Goal: Use online tool/utility: Utilize a website feature to perform a specific function

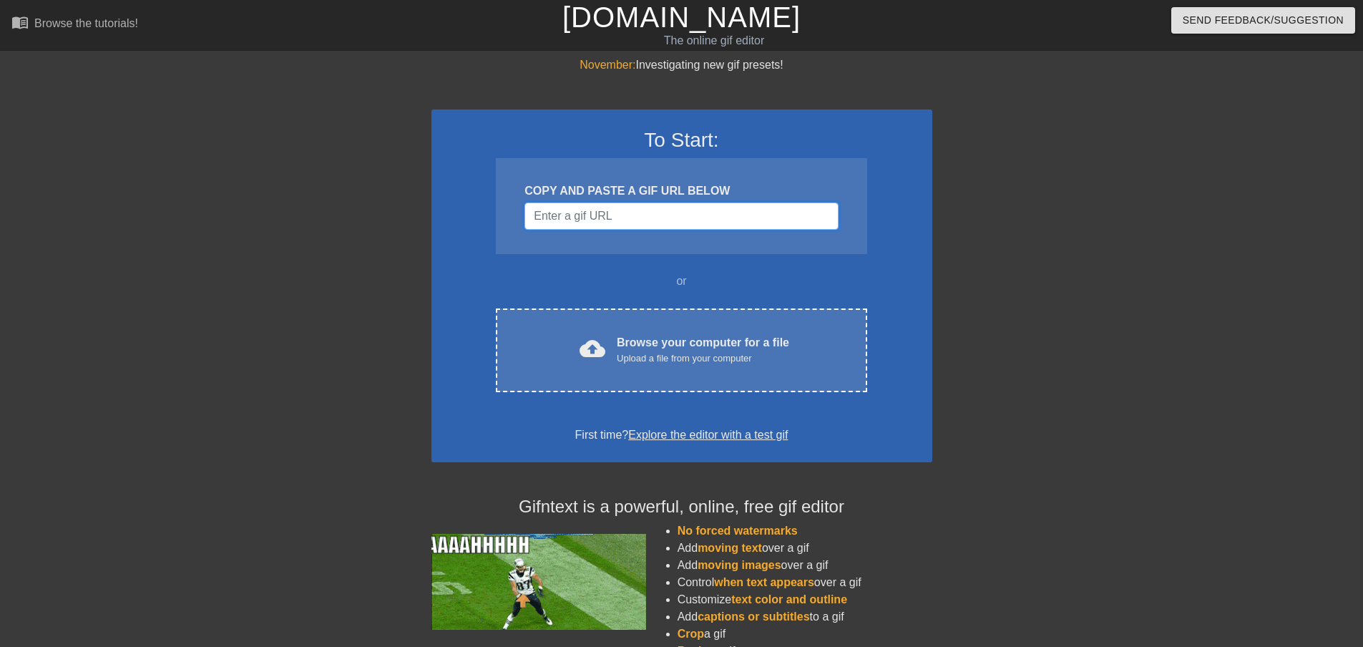
click at [596, 228] on input "Username" at bounding box center [680, 215] width 313 height 27
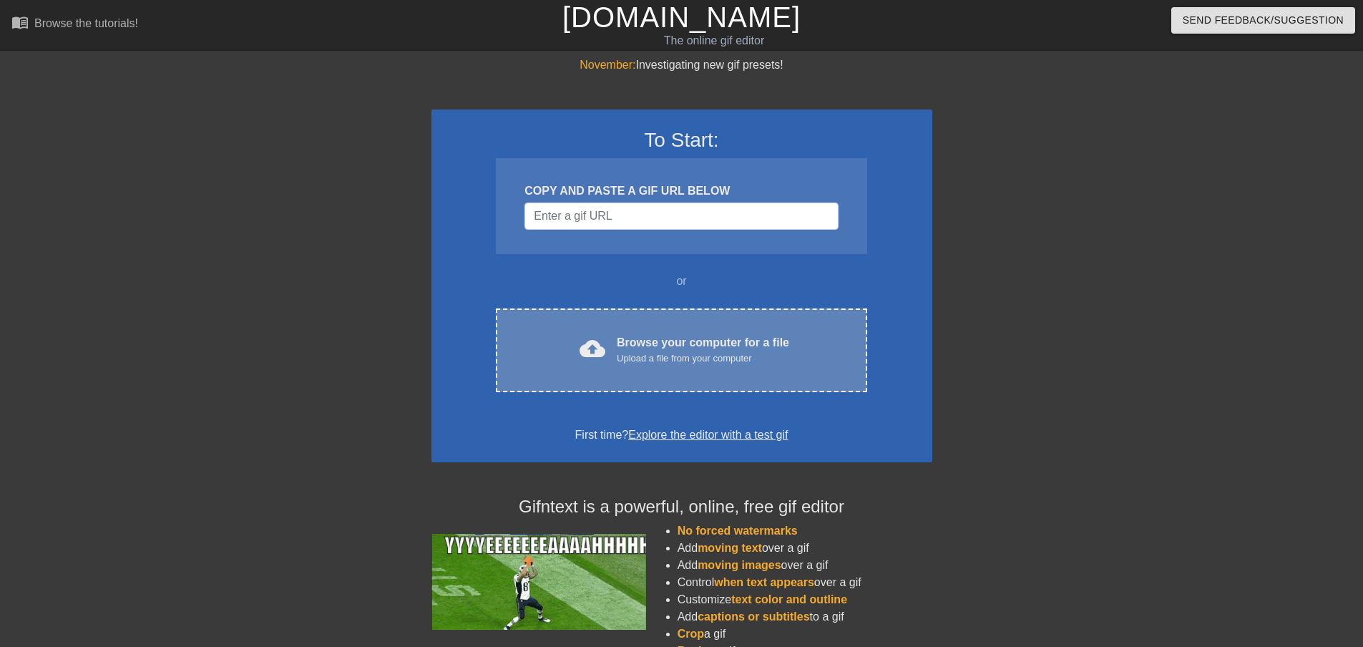
click at [633, 338] on div "Browse your computer for a file Upload a file from your computer" at bounding box center [703, 349] width 172 height 31
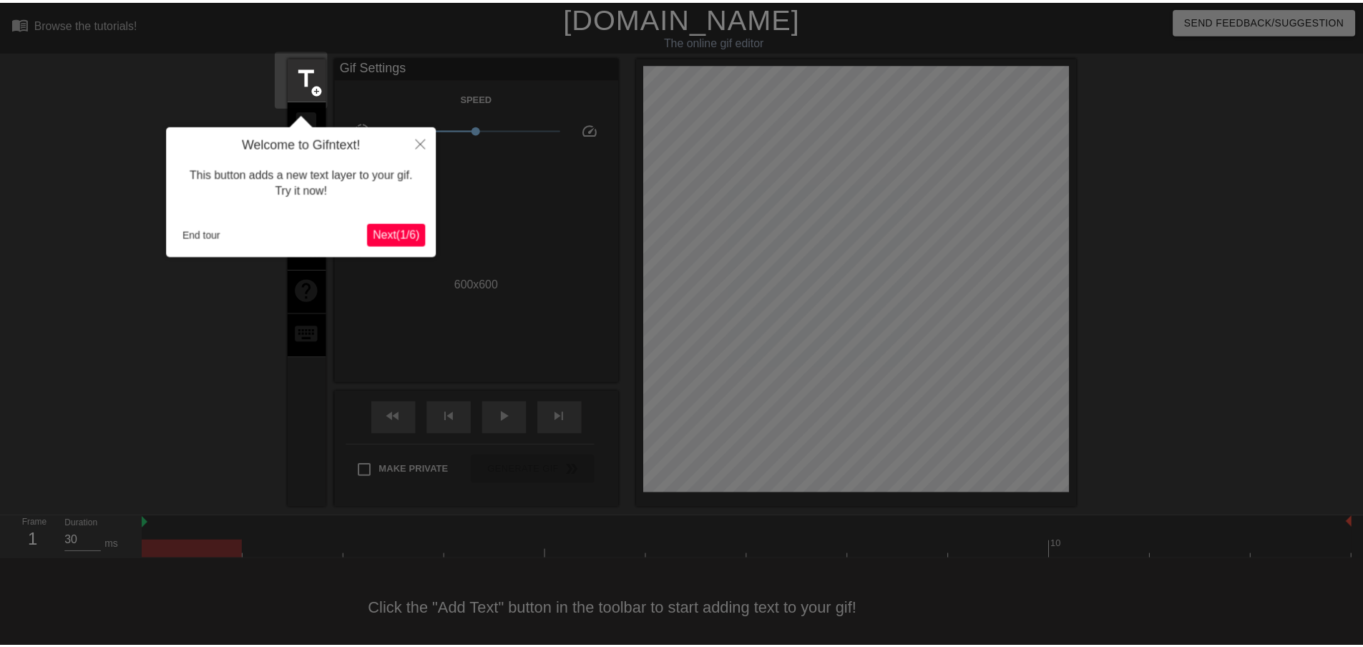
scroll to position [23, 0]
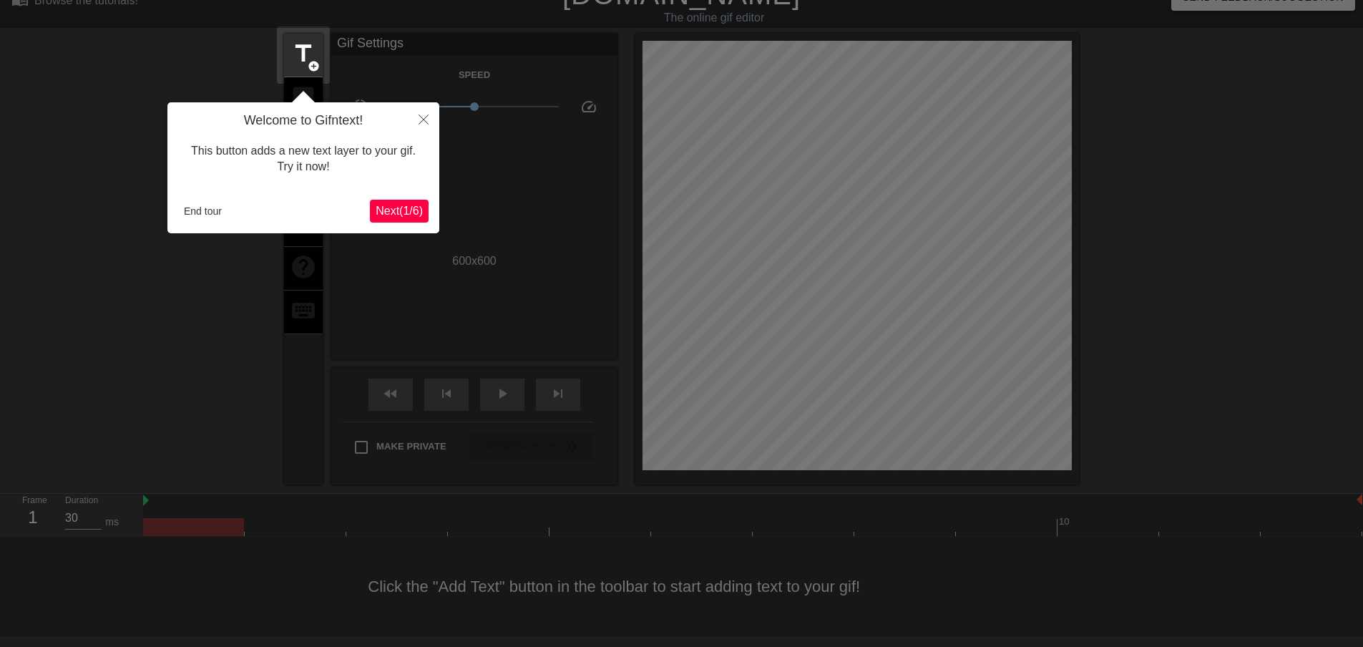
click at [417, 208] on span "Next ( 1 / 6 )" at bounding box center [399, 211] width 47 height 12
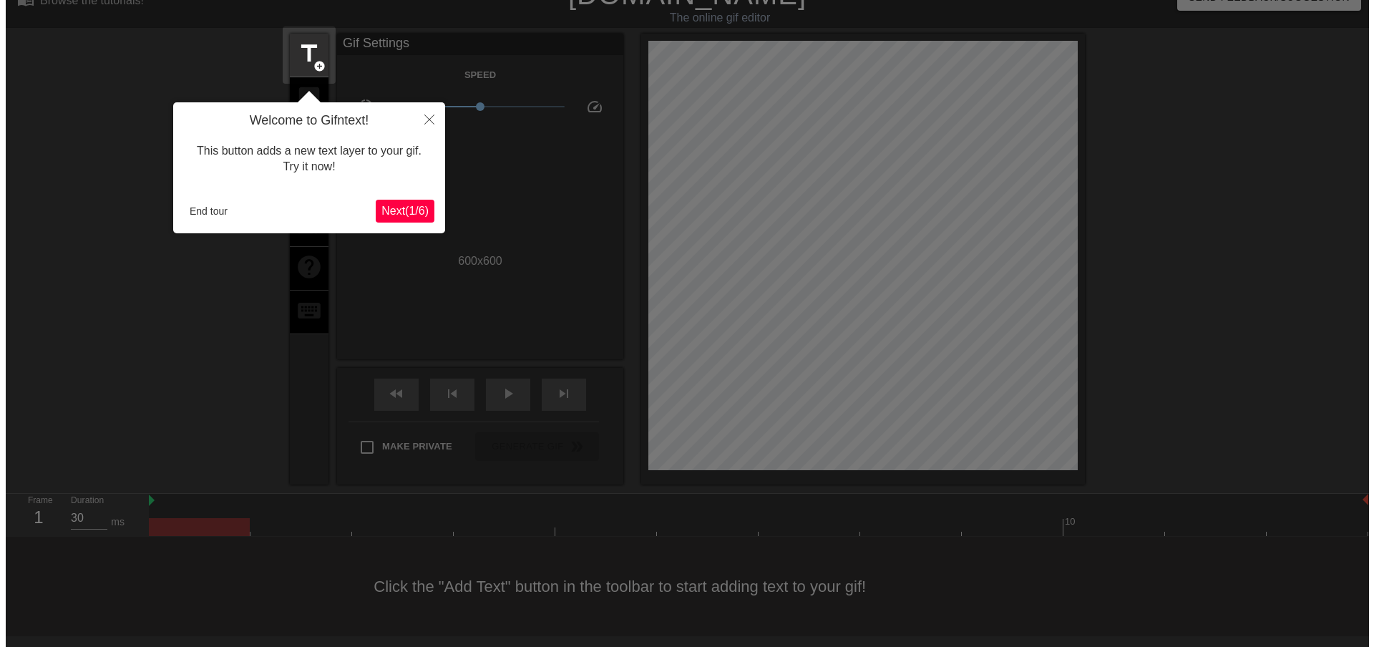
scroll to position [0, 0]
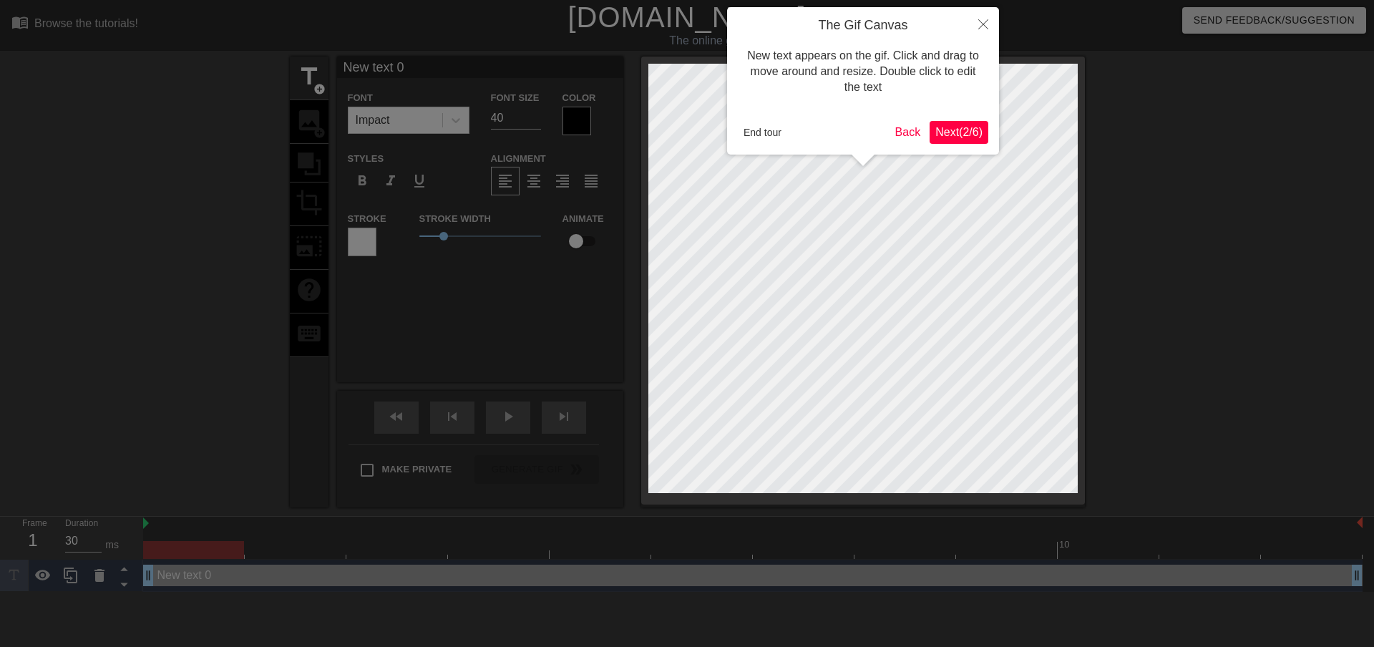
click at [953, 134] on span "Next ( 2 / 6 )" at bounding box center [958, 132] width 47 height 12
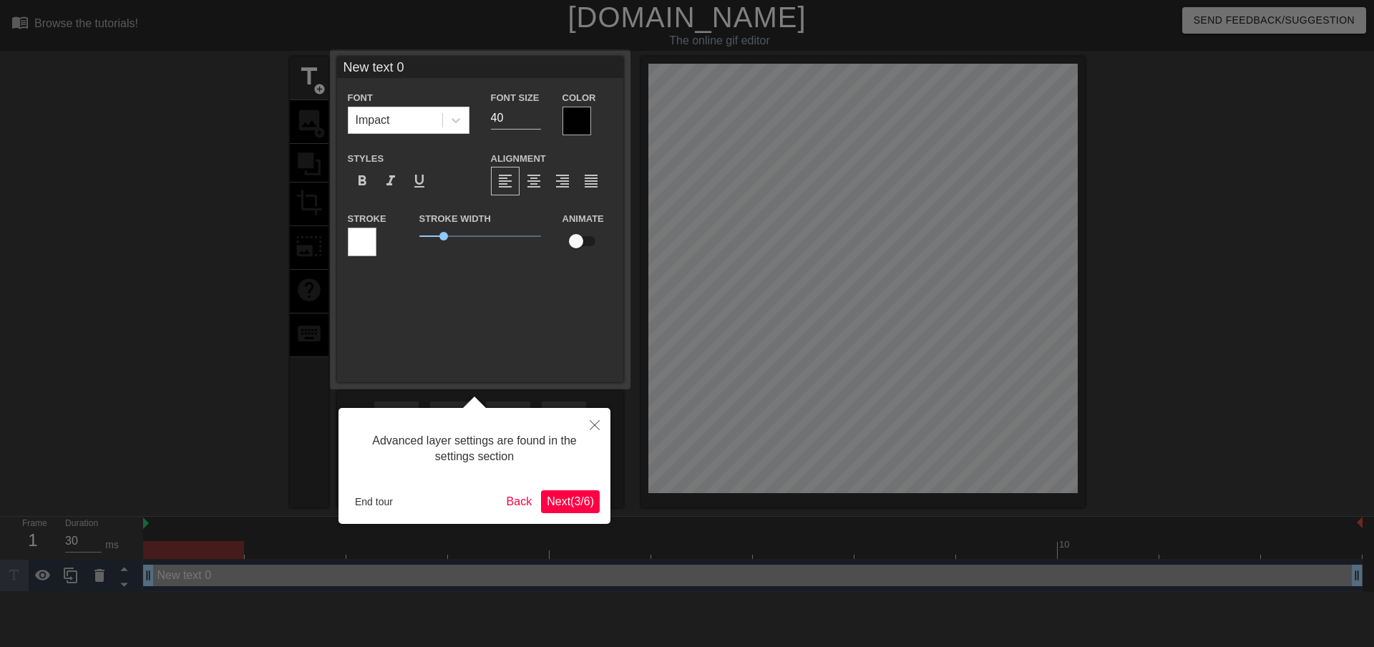
click at [582, 490] on button "Next ( 3 / 6 )" at bounding box center [570, 501] width 59 height 23
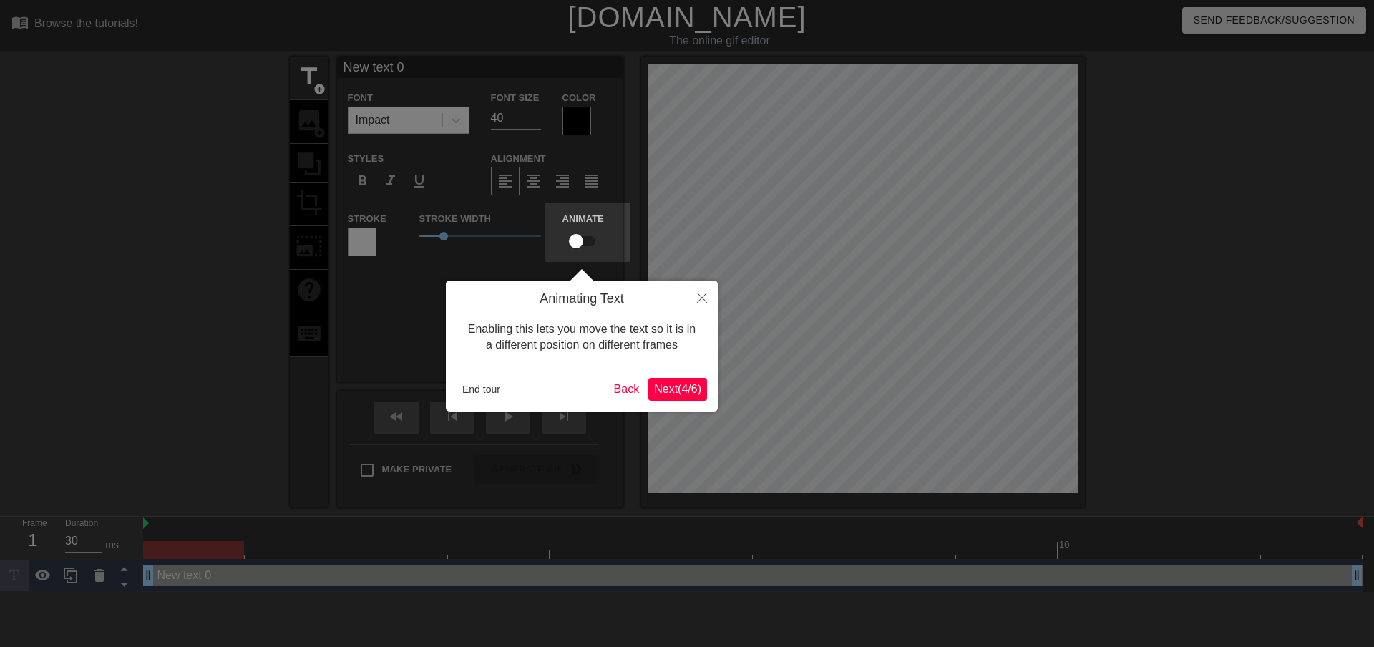
click at [660, 381] on button "Next ( 4 / 6 )" at bounding box center [677, 389] width 59 height 23
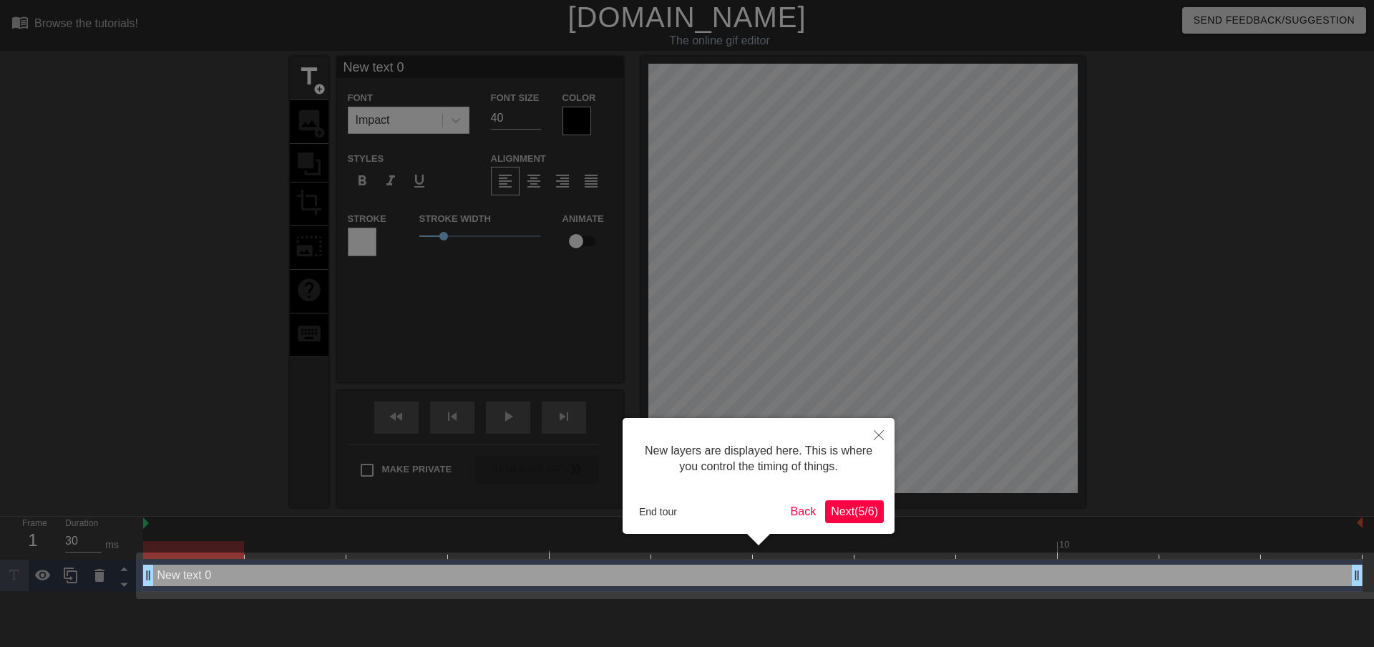
click at [859, 515] on span "Next ( 5 / 6 )" at bounding box center [854, 511] width 47 height 12
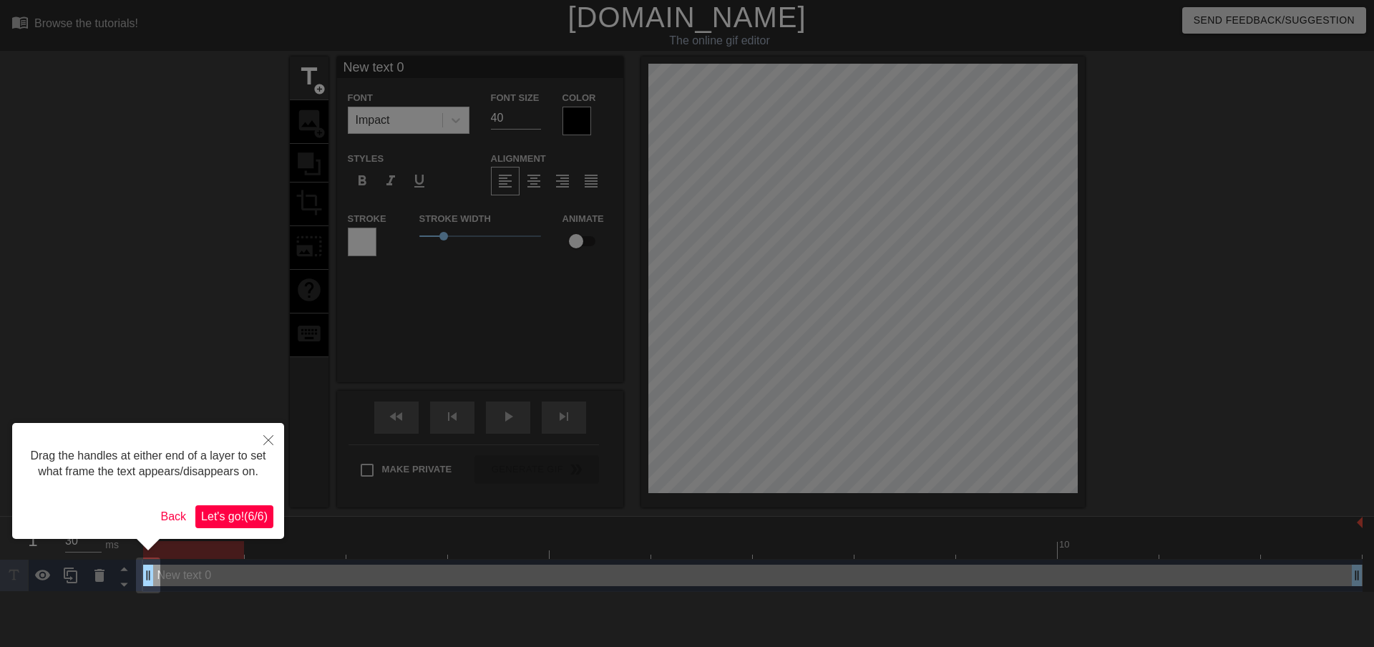
click at [255, 505] on button "Let's go! ( 6 / 6 )" at bounding box center [234, 516] width 78 height 23
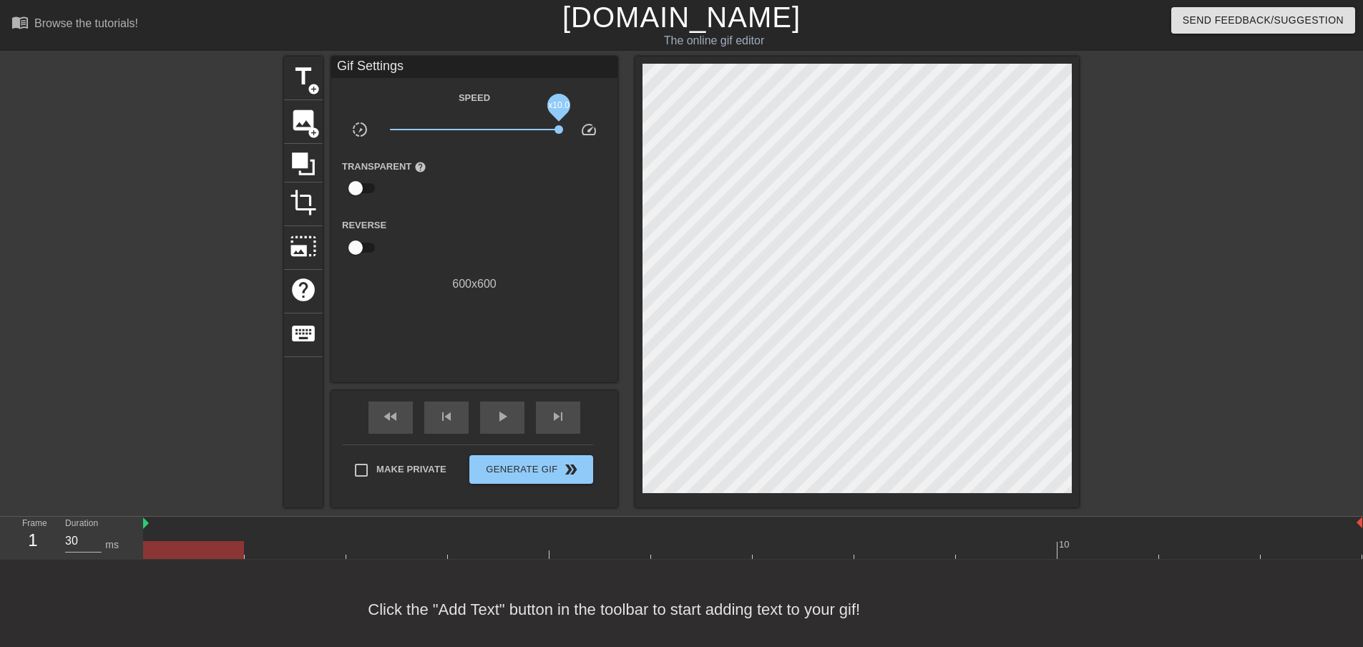
drag, startPoint x: 474, startPoint y: 124, endPoint x: 564, endPoint y: 141, distance: 92.3
click at [564, 141] on div "x10.0" at bounding box center [474, 132] width 191 height 22
click at [518, 422] on div "play_arrow" at bounding box center [502, 417] width 44 height 32
drag, startPoint x: 556, startPoint y: 129, endPoint x: 333, endPoint y: 137, distance: 223.4
click at [333, 137] on div "slow_motion_video x0.100 speed" at bounding box center [474, 132] width 286 height 22
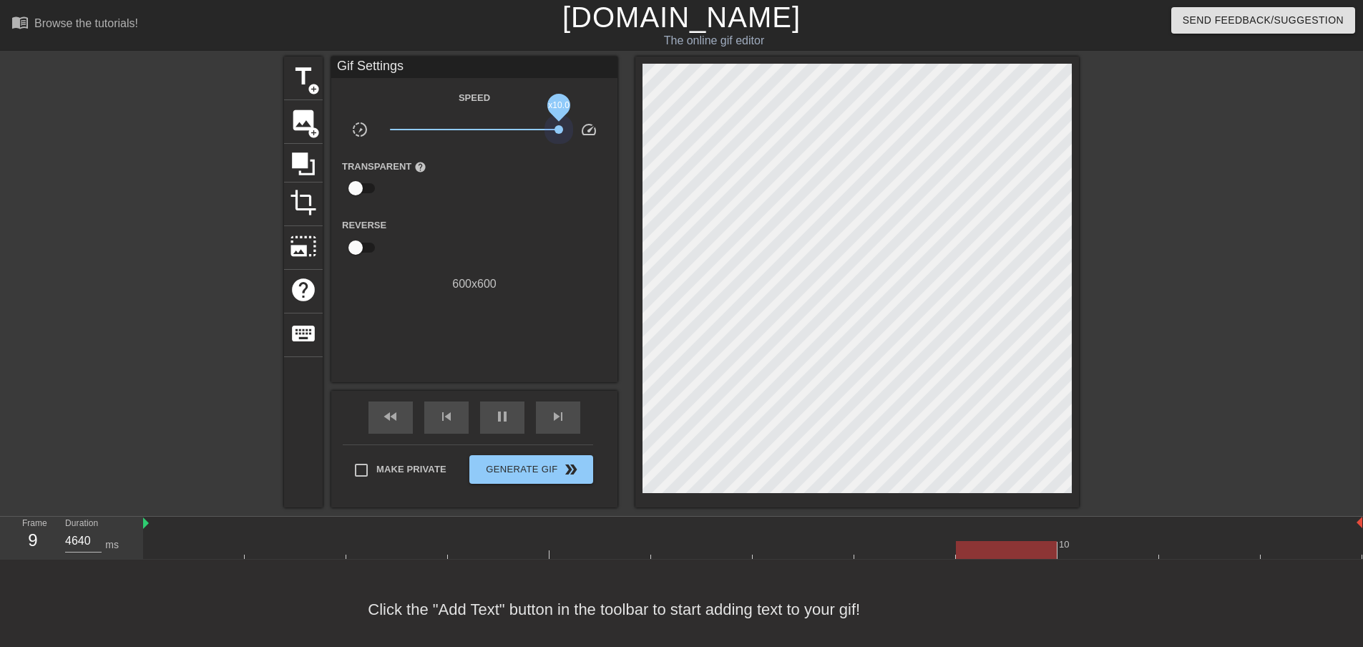
click at [668, 165] on div "title add_circle image add_circle crop photo_size_select_large help keyboard Gi…" at bounding box center [681, 282] width 795 height 451
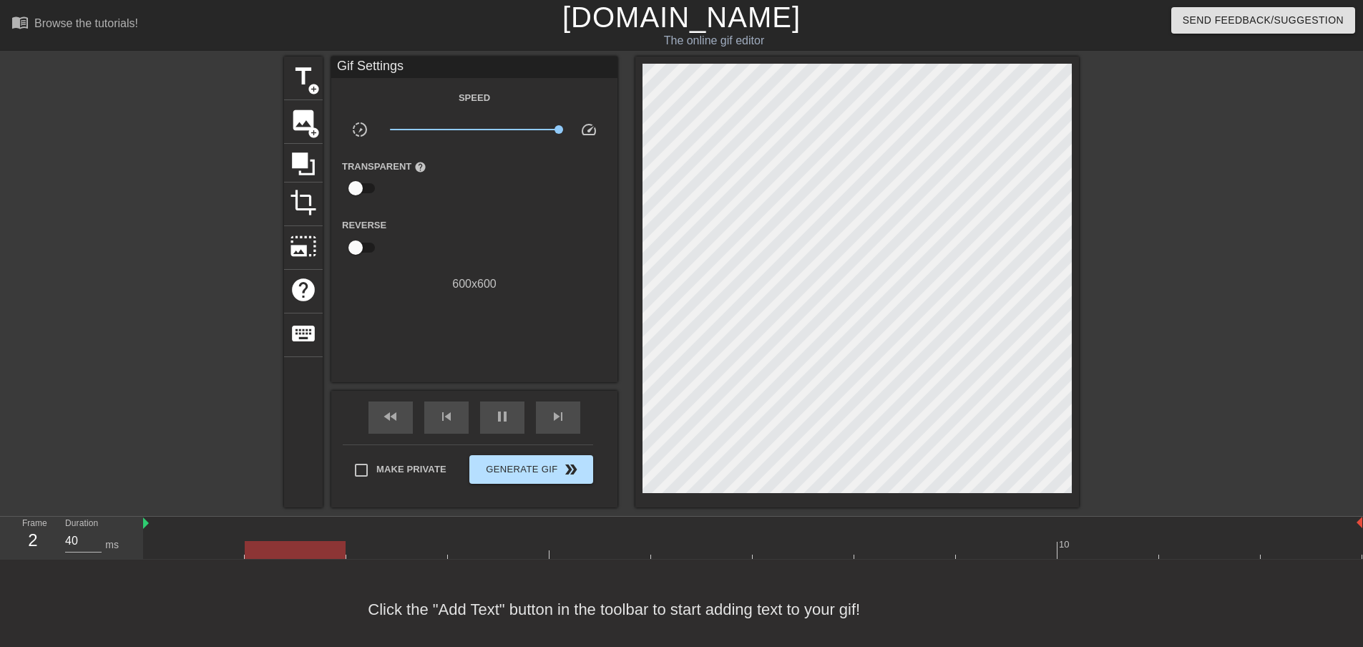
type input "4640"
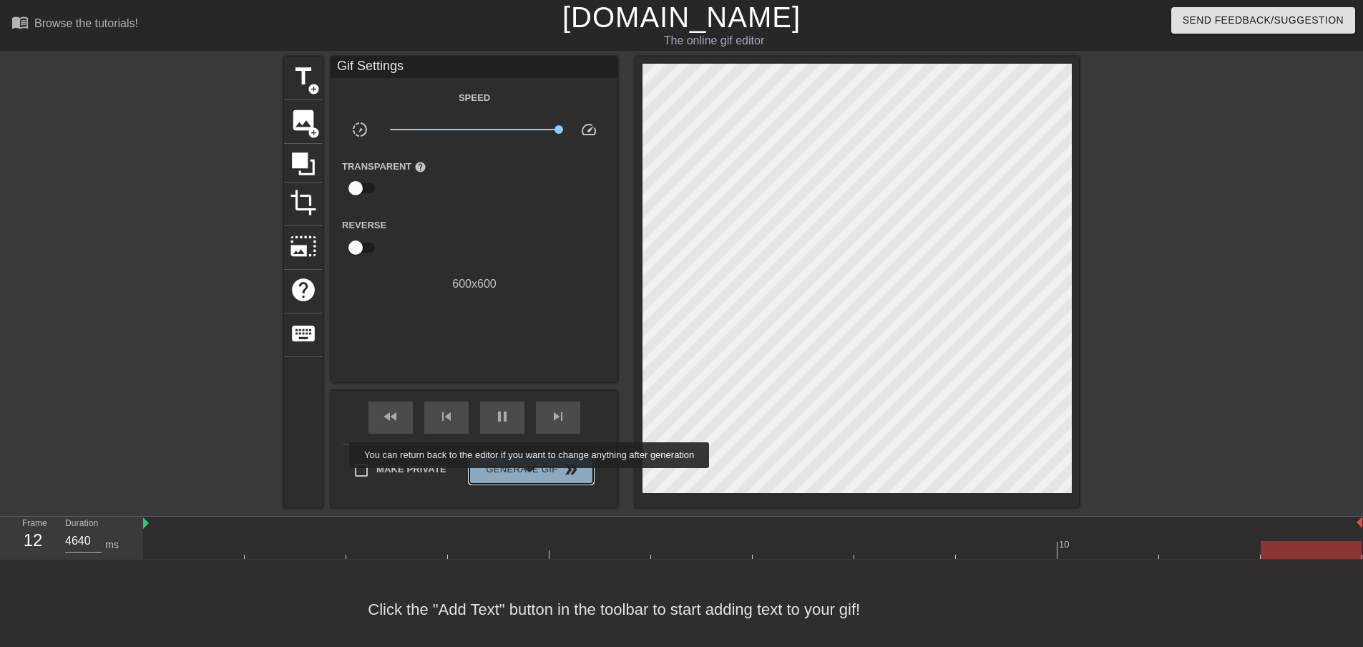
click at [531, 478] on button "Generate Gif double_arrow" at bounding box center [531, 469] width 124 height 29
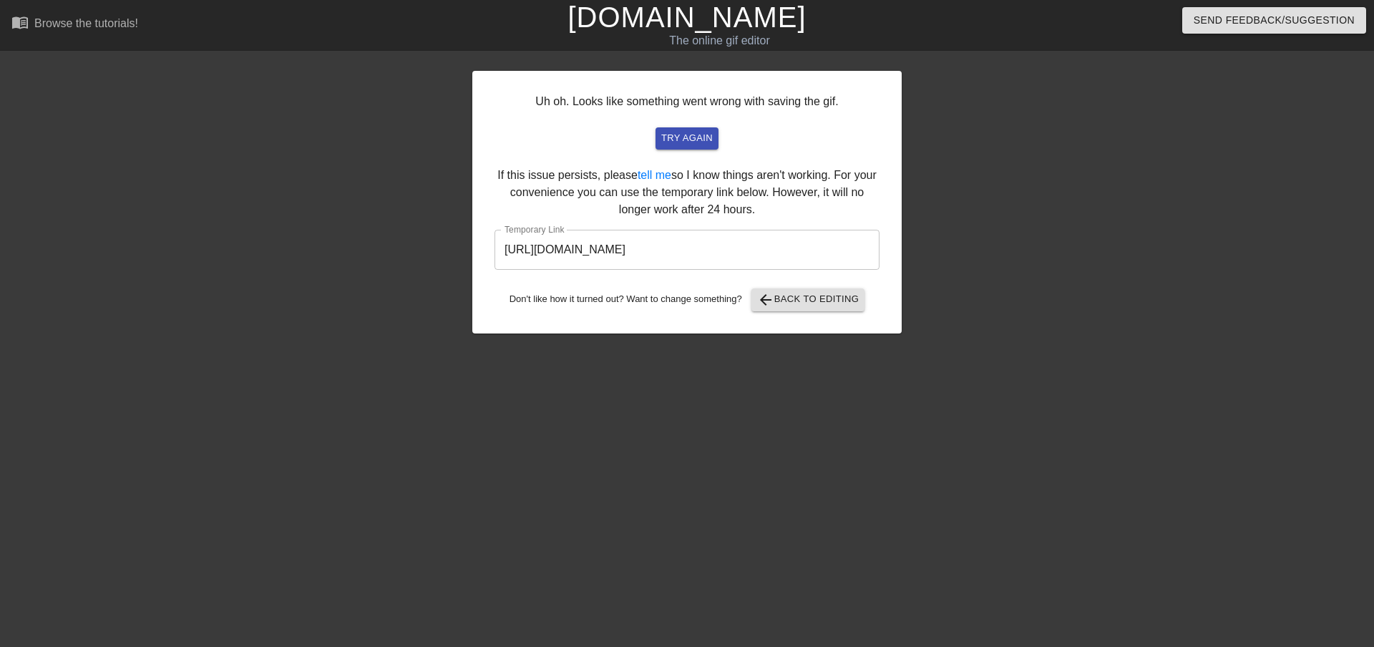
click at [768, 252] on input "https://www.gifntext.com/temp_generations/dsQz6pVZ.gif" at bounding box center [686, 250] width 385 height 40
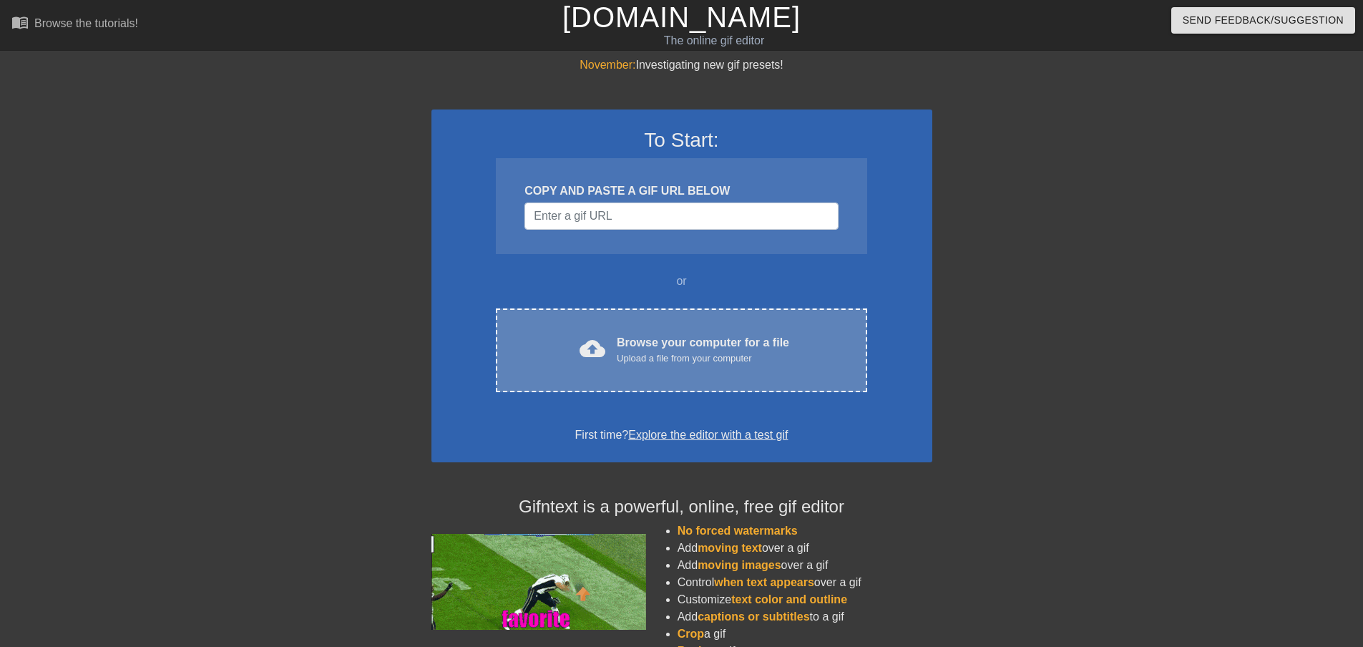
click at [669, 366] on div "cloud_upload Browse your computer for a file Upload a file from your computer C…" at bounding box center [681, 350] width 371 height 84
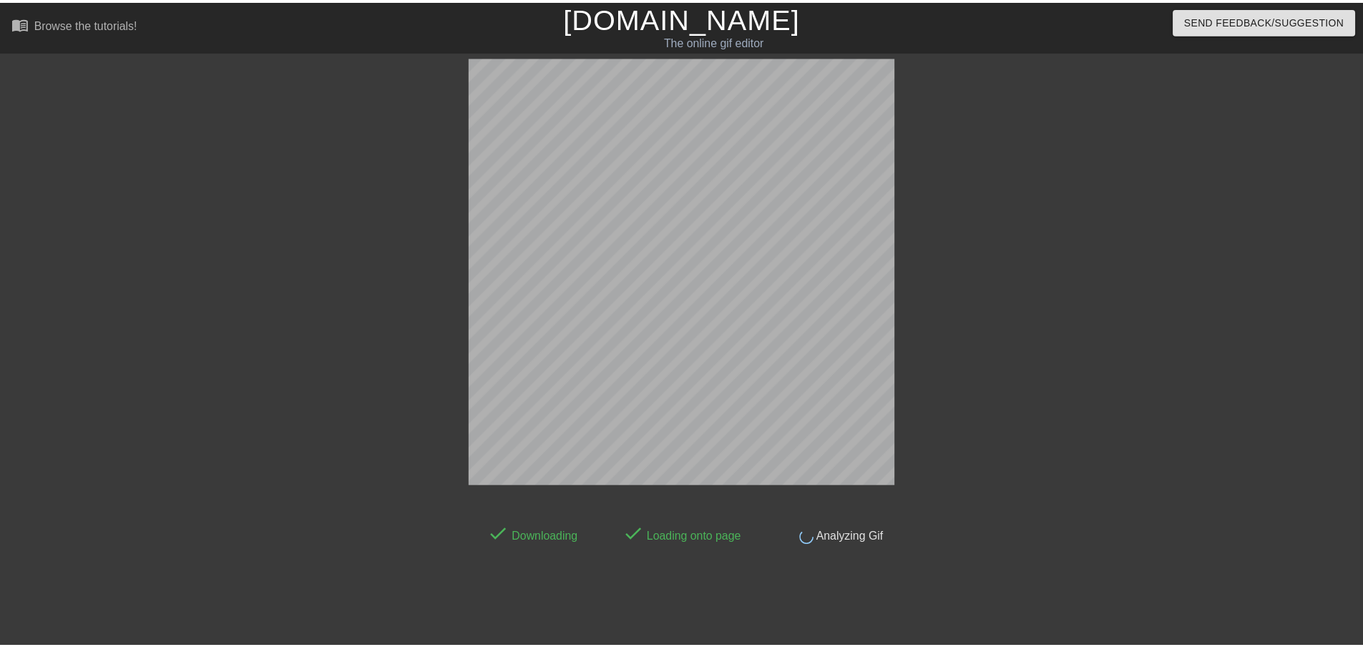
scroll to position [23, 0]
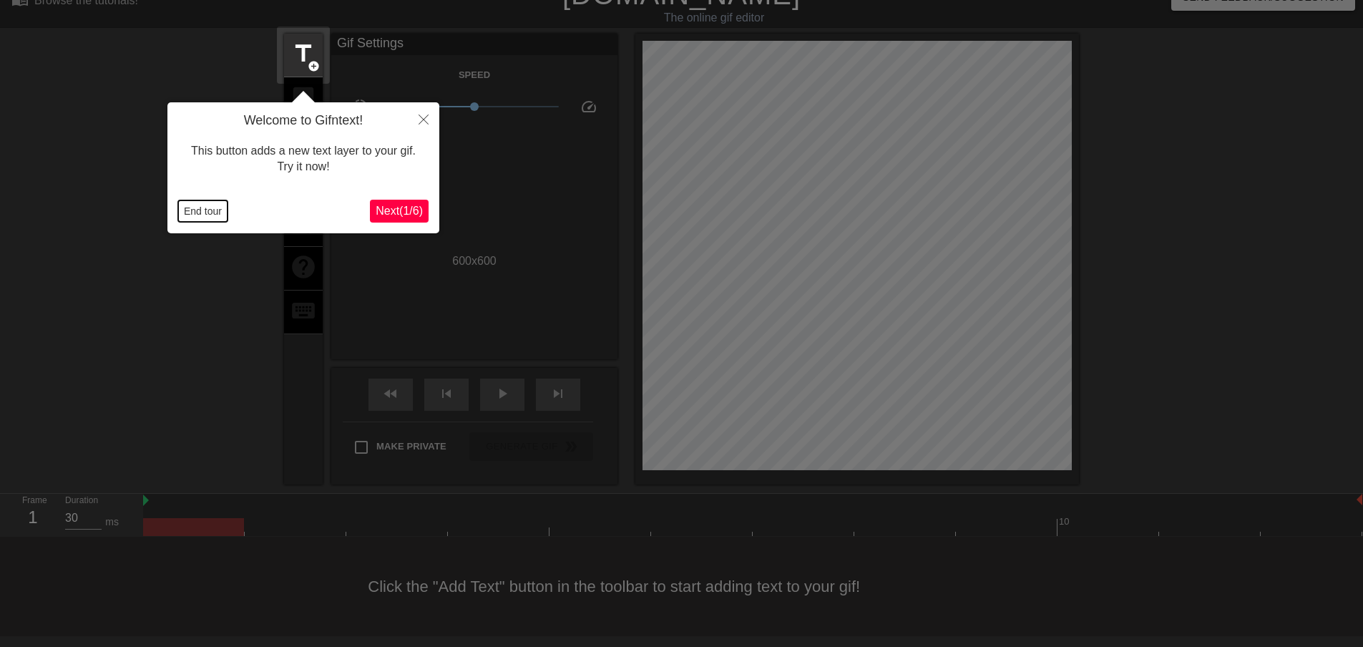
click at [212, 208] on button "End tour" at bounding box center [202, 210] width 49 height 21
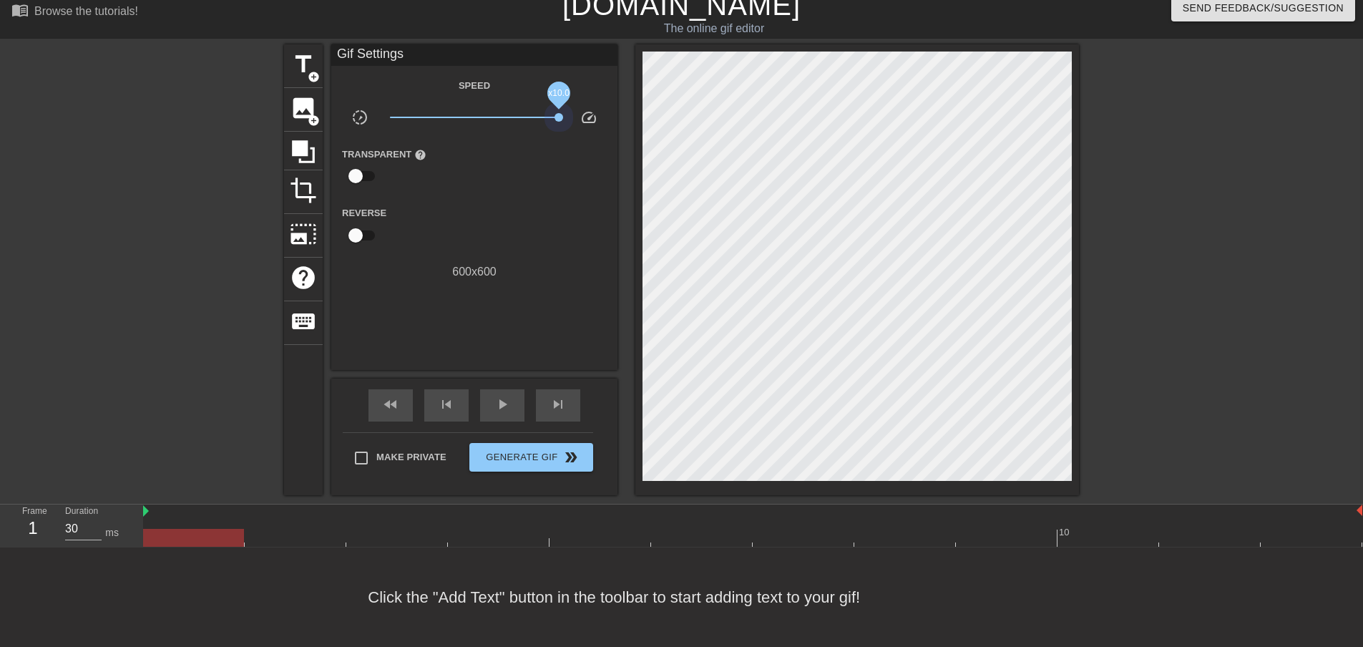
click at [704, 137] on div "title add_circle image add_circle crop photo_size_select_large help keyboard Gi…" at bounding box center [681, 269] width 795 height 451
click at [508, 396] on span "play_arrow" at bounding box center [502, 404] width 17 height 17
click at [508, 396] on span "pause" at bounding box center [502, 404] width 17 height 17
click at [508, 396] on span "play_arrow" at bounding box center [502, 404] width 17 height 17
type input "4640"
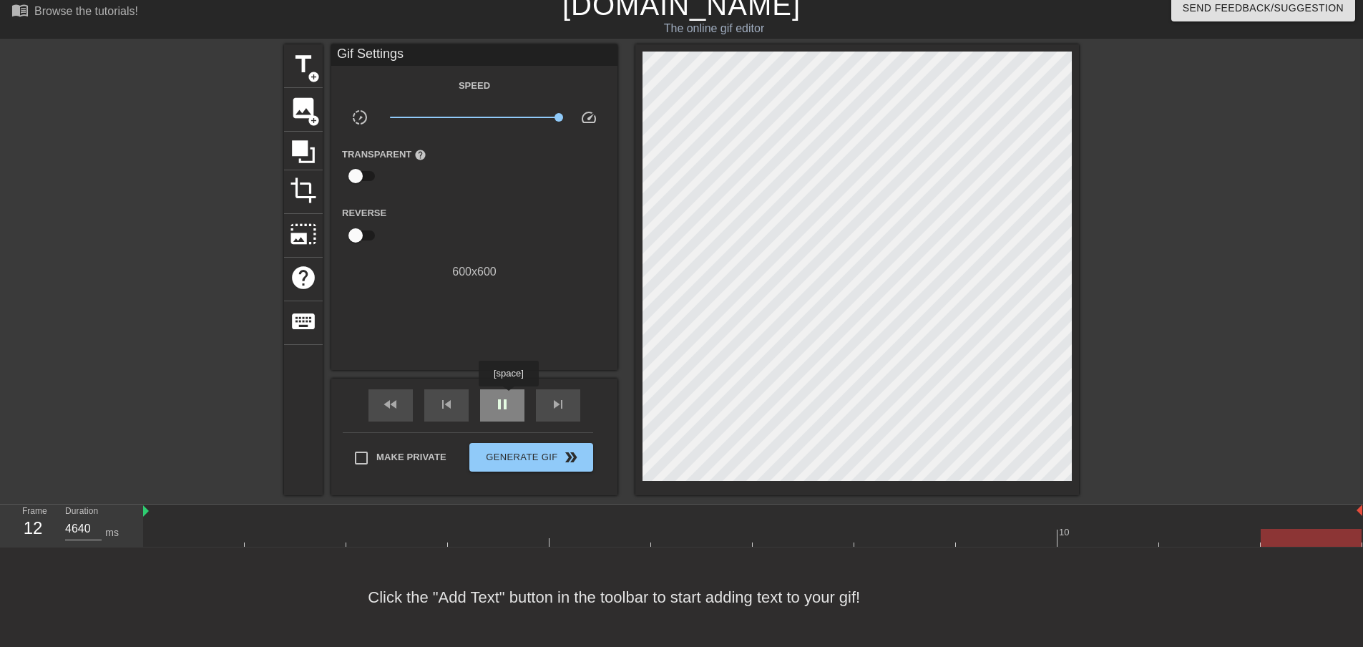
click at [508, 396] on span "pause" at bounding box center [502, 404] width 17 height 17
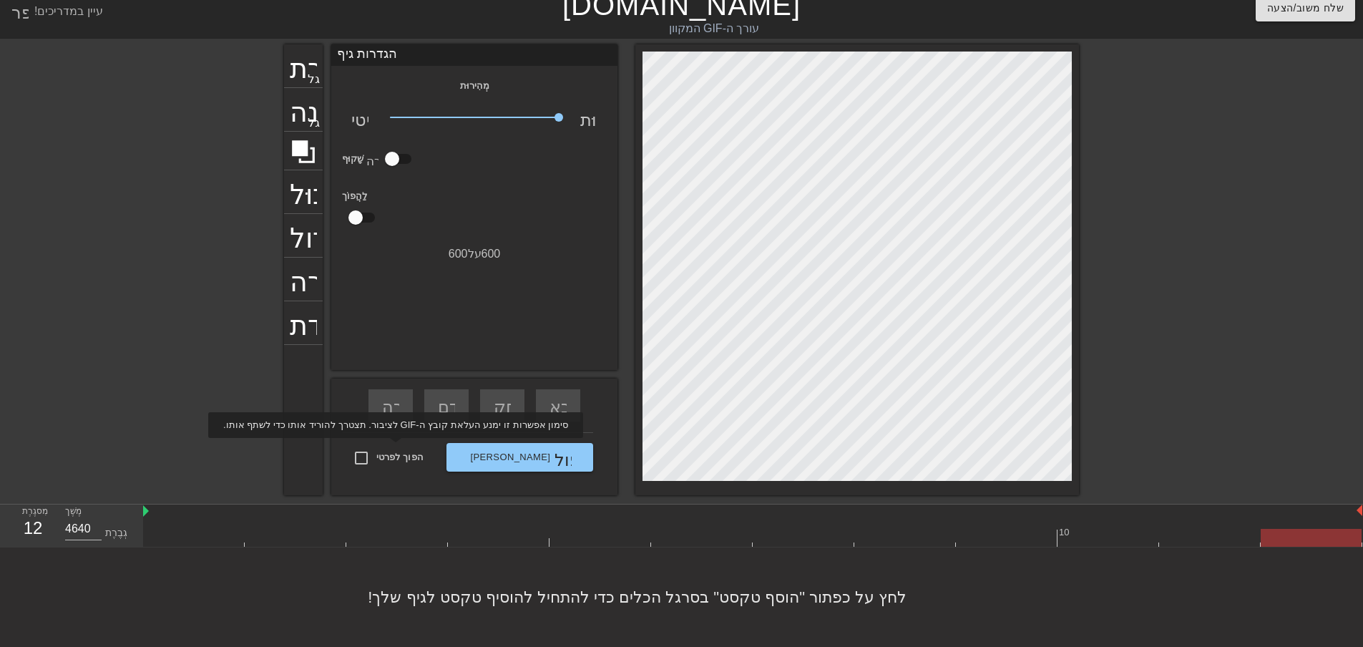
click at [393, 451] on font "הפוך לפרטי" at bounding box center [399, 456] width 47 height 11
click at [376, 448] on input "הפוך לפרטי" at bounding box center [361, 458] width 30 height 30
checkbox input "true"
click at [102, 134] on div at bounding box center [159, 258] width 215 height 429
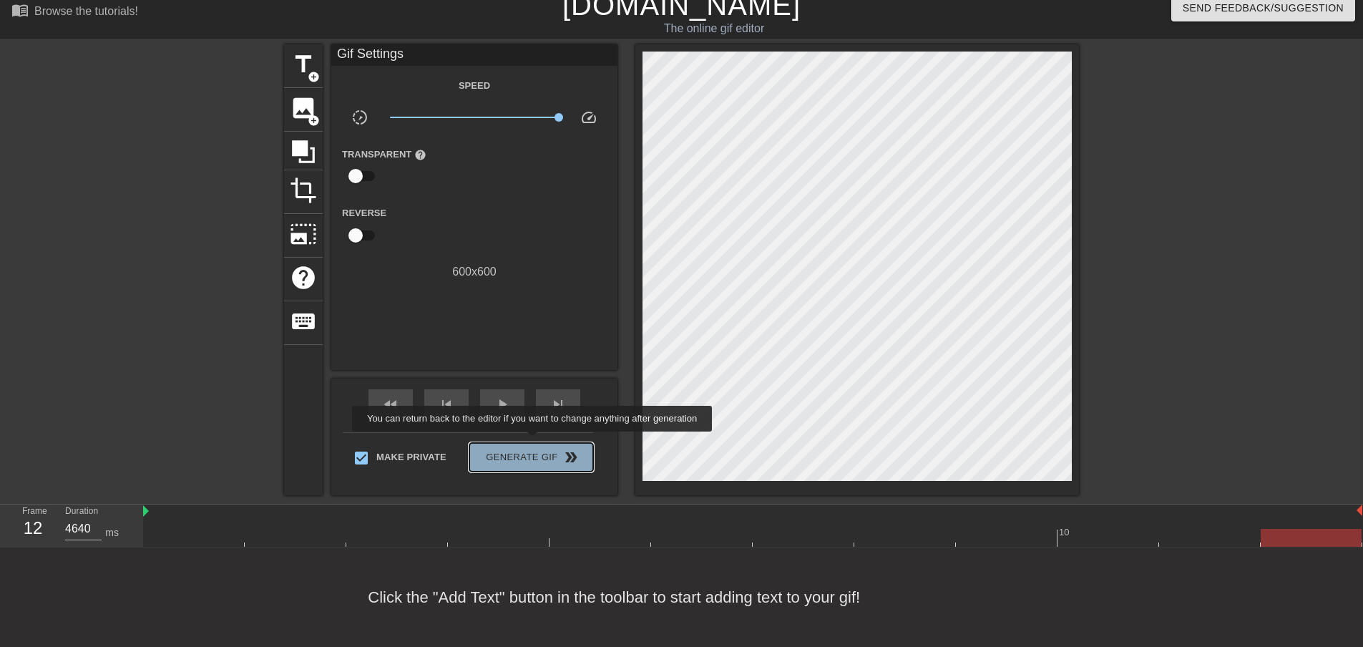
click at [534, 449] on span "Generate Gif double_arrow" at bounding box center [531, 457] width 112 height 17
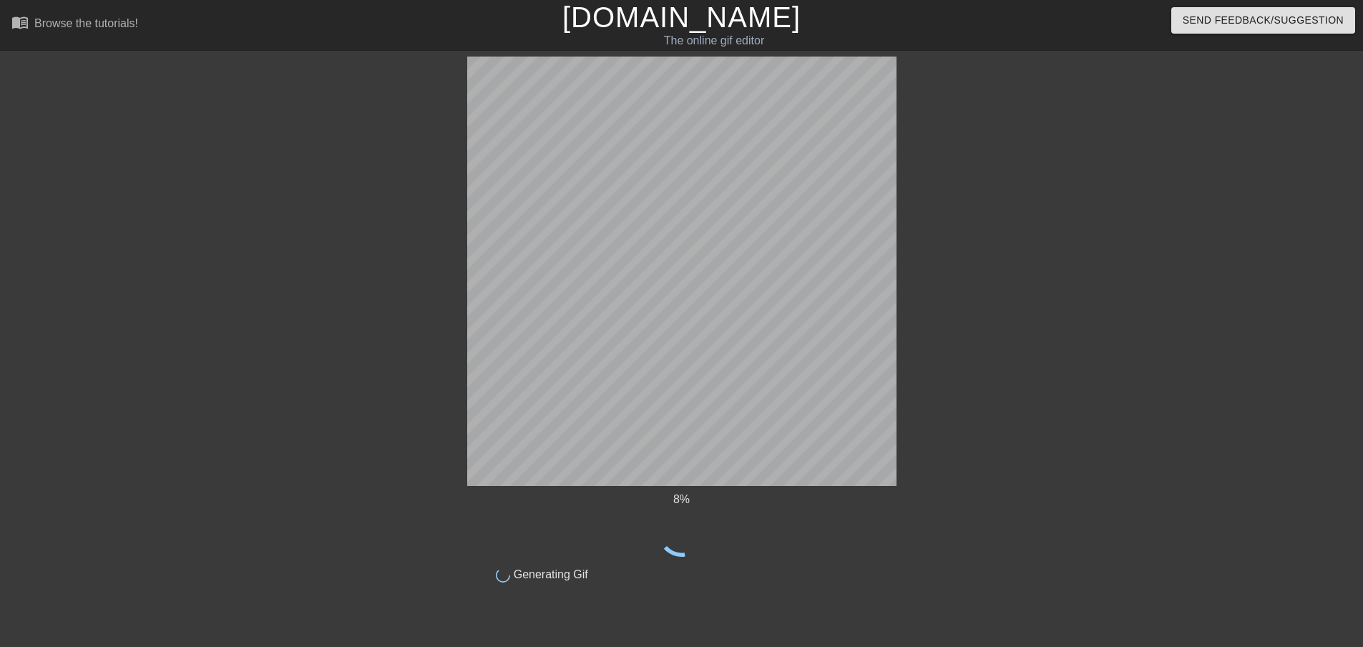
scroll to position [0, 0]
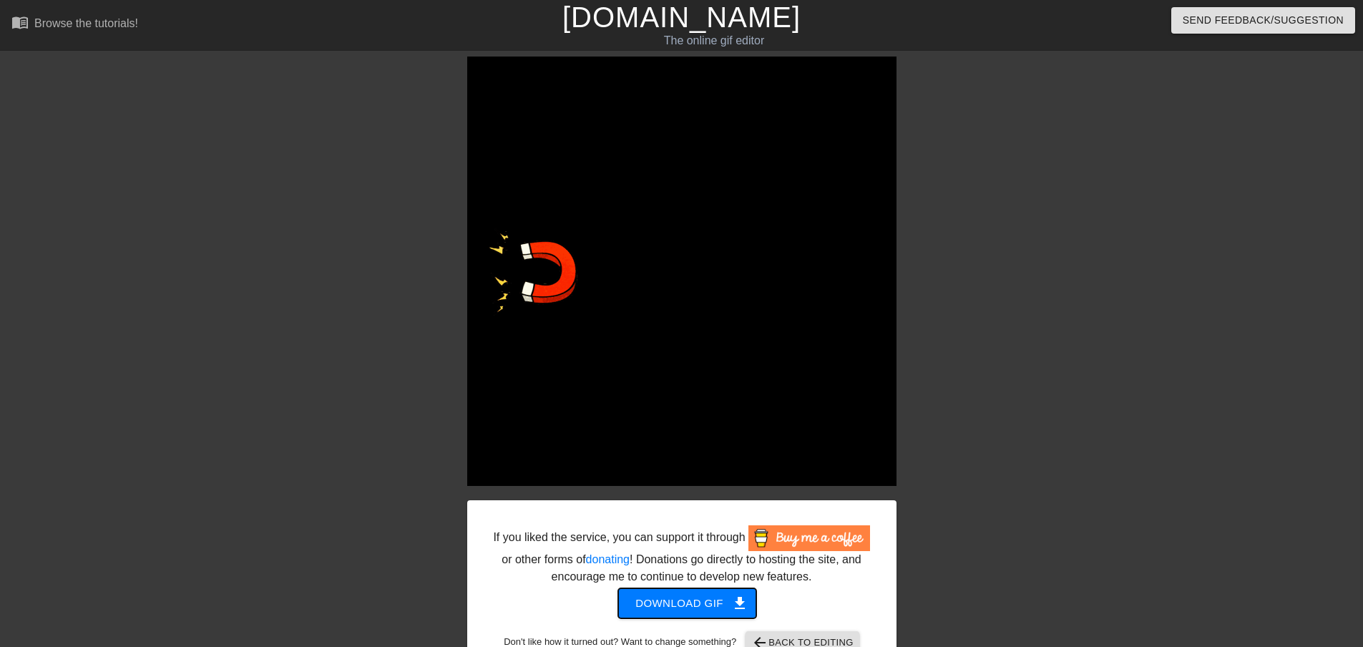
click at [706, 610] on span "Download gif get_app" at bounding box center [687, 603] width 104 height 19
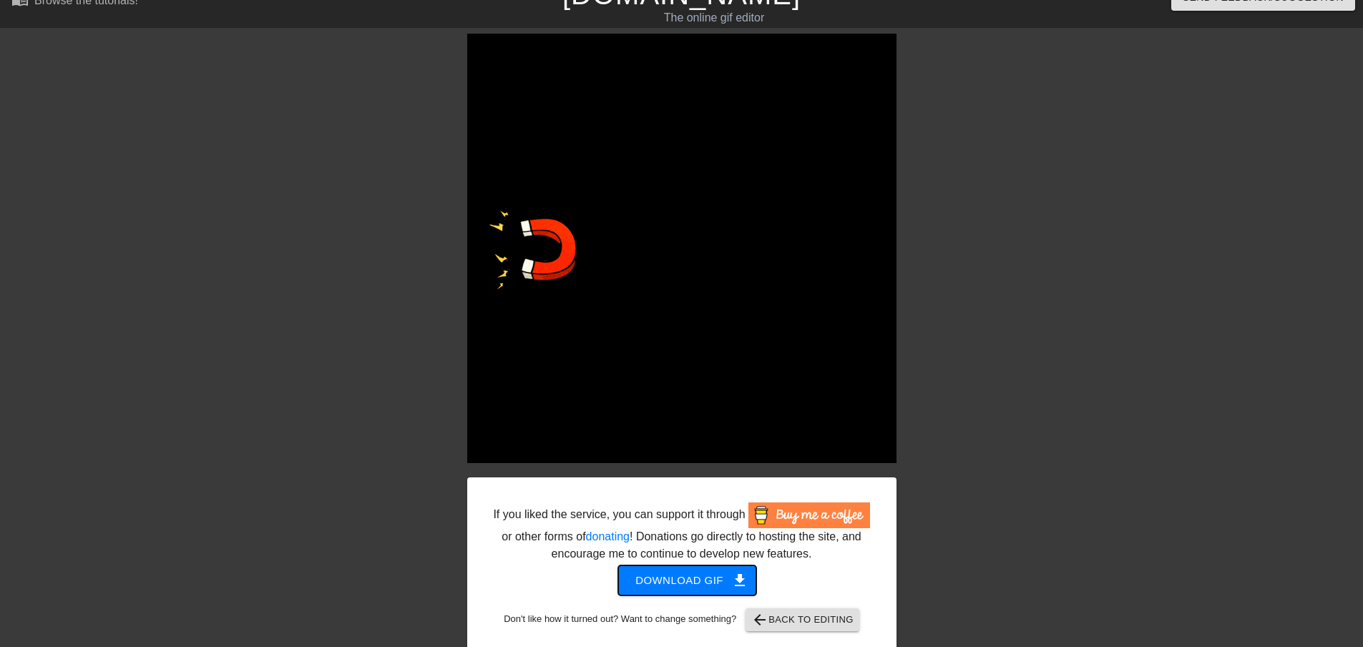
scroll to position [36, 0]
